Goal: Transaction & Acquisition: Purchase product/service

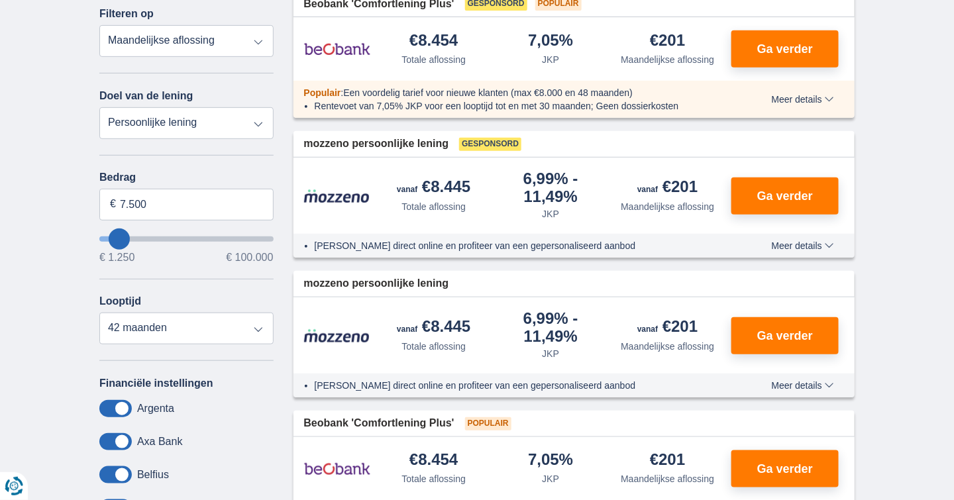
scroll to position [199, 0]
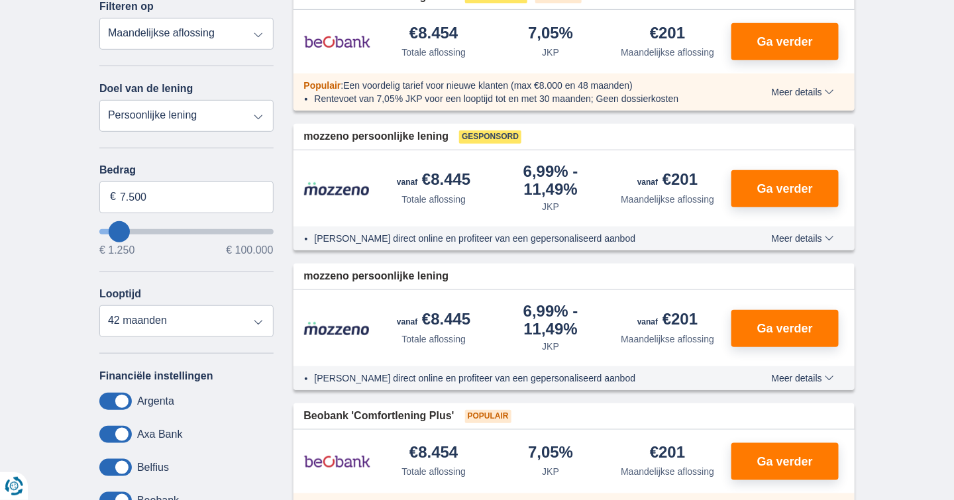
type input "11.250"
type input "11250"
select select "60"
type input "12.250"
type input "12250"
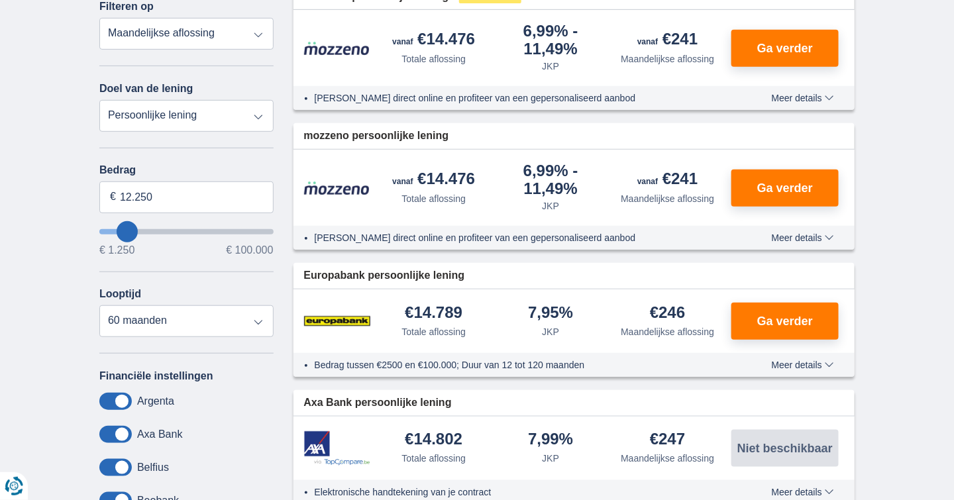
type input "16.250"
type input "18250"
type input "18.250"
select select "84"
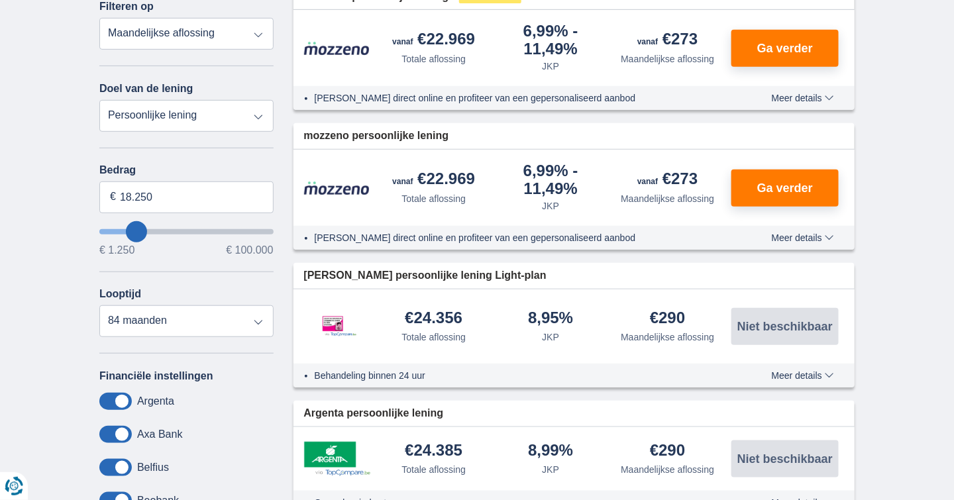
type input "27.250"
type input "27250"
select select "120"
type input "27250"
click at [151, 230] on input "wantToBorrow" at bounding box center [186, 231] width 174 height 5
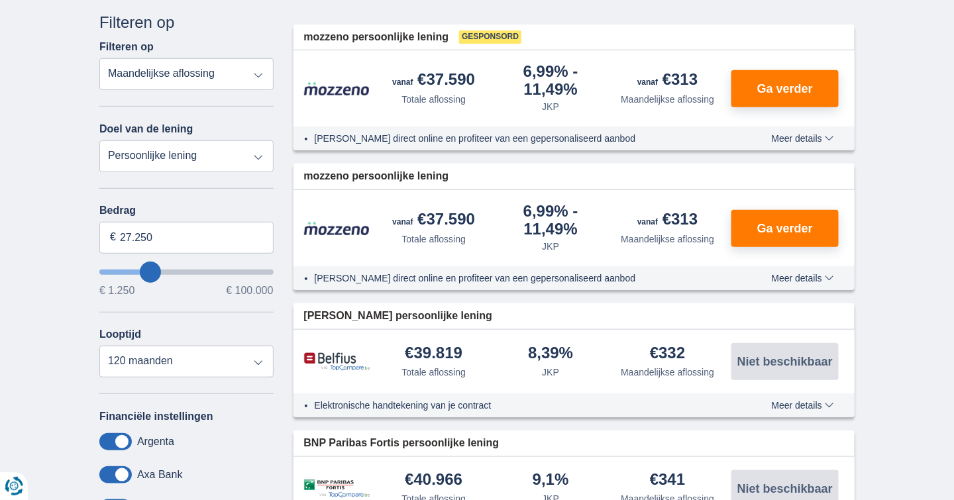
scroll to position [199, 0]
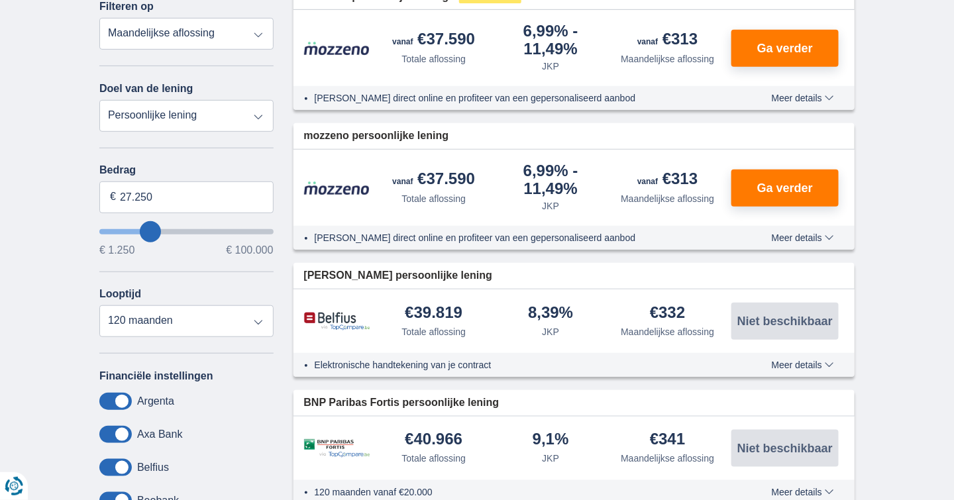
type input "20.250"
type input "20250"
click at [139, 231] on input "wantToBorrow" at bounding box center [186, 231] width 174 height 5
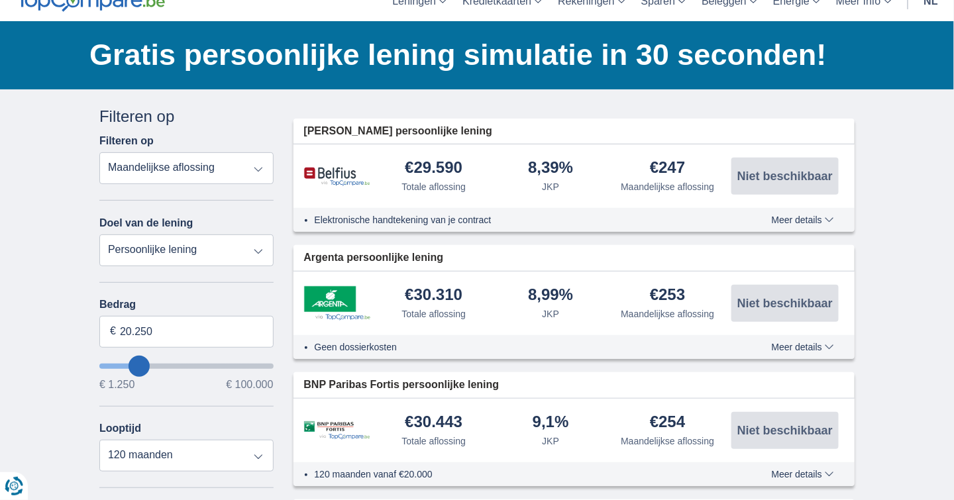
scroll to position [66, 0]
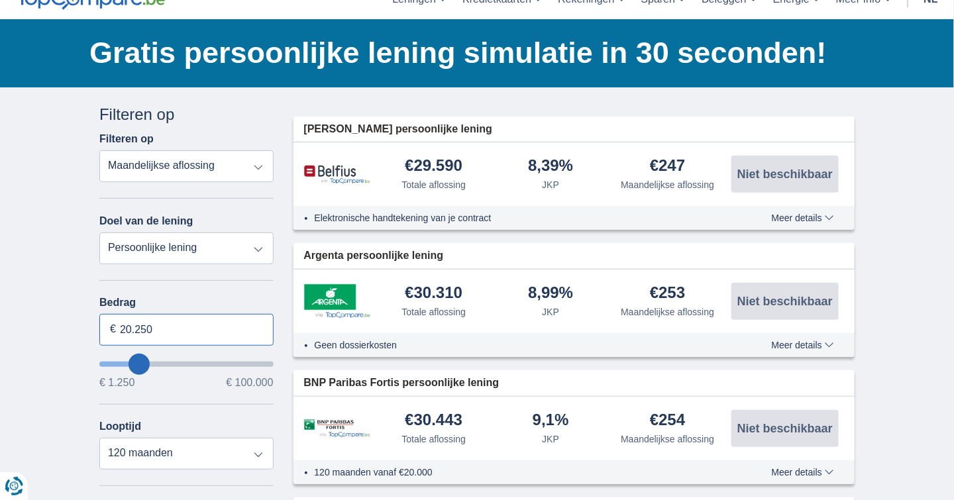
click at [162, 323] on input "20.250" at bounding box center [186, 330] width 174 height 32
type input "20.000"
type input "20250"
click at [50, 351] on div "× widget.non-eligible-application.title widget.non-eligible-application.text no…" at bounding box center [477, 497] width 954 height 821
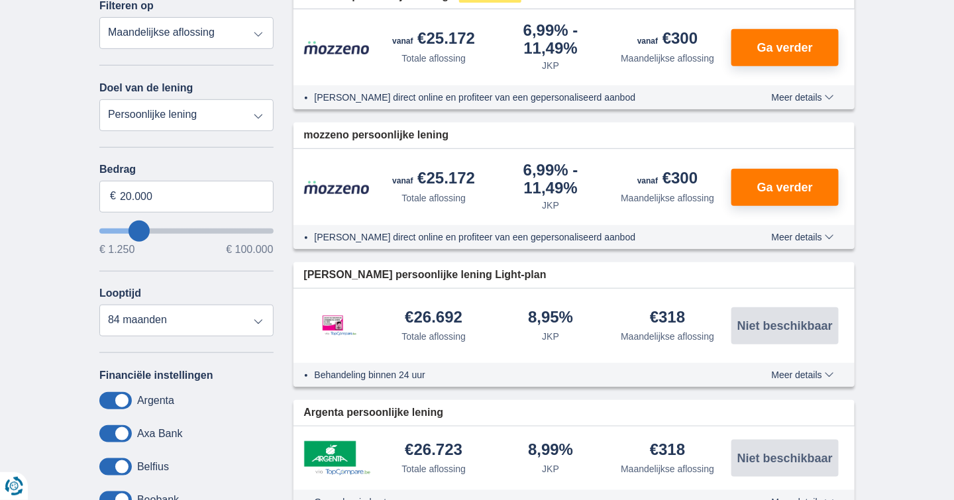
scroll to position [199, 0]
click at [258, 321] on select "12 maanden 18 maanden 24 maanden 30 maanden 36 maanden 42 maanden 48 maanden 60…" at bounding box center [186, 321] width 174 height 32
click at [99, 305] on select "12 maanden 18 maanden 24 maanden 30 maanden 36 maanden 42 maanden 48 maanden 60…" at bounding box center [186, 321] width 174 height 32
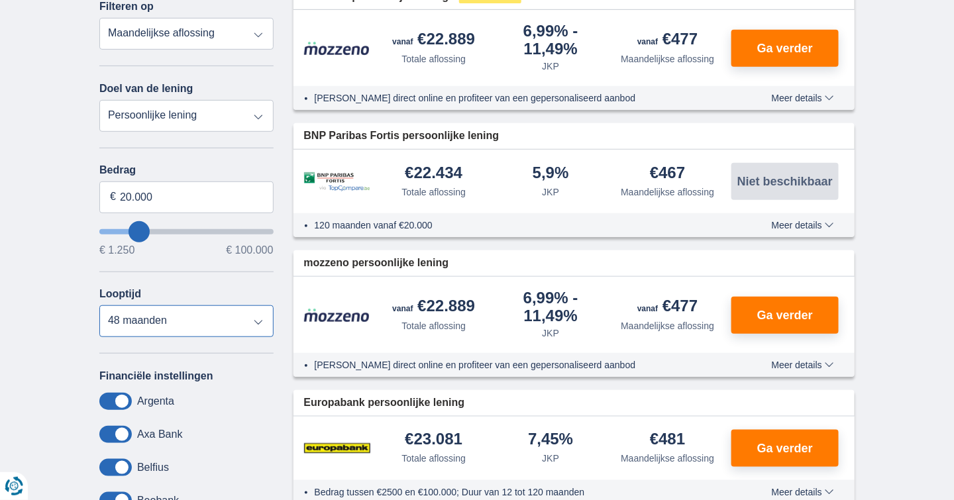
click at [258, 324] on select "12 maanden 18 maanden 24 maanden 30 maanden 36 maanden 42 maanden 48 maanden 60…" at bounding box center [186, 321] width 174 height 32
select select "60"
click at [99, 305] on select "12 maanden 18 maanden 24 maanden 30 maanden 36 maanden 42 maanden 48 maanden 60…" at bounding box center [186, 321] width 174 height 32
